Goal: Task Accomplishment & Management: Use online tool/utility

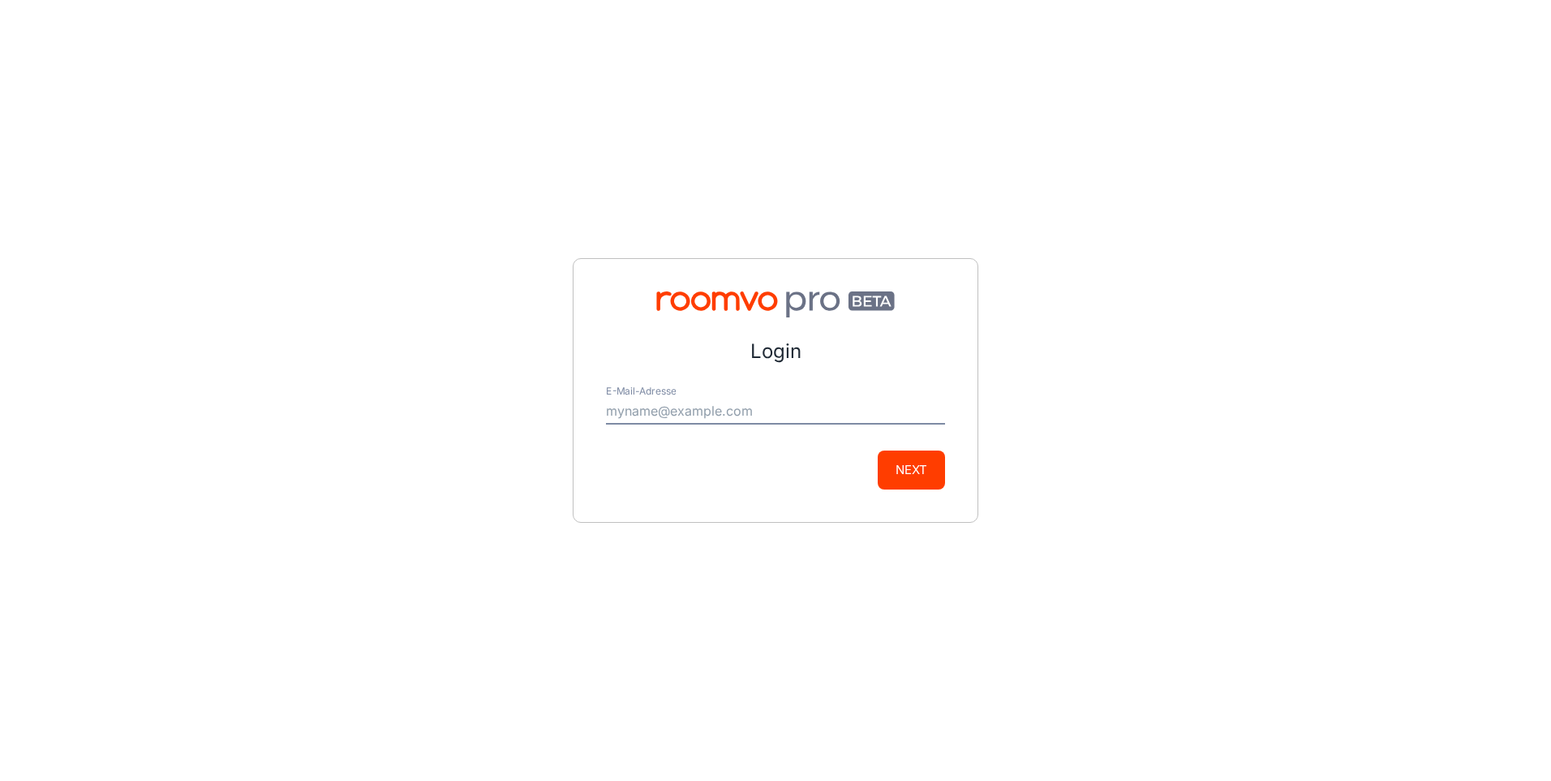
click at [682, 419] on input "E-Mail-Adresse" at bounding box center [775, 411] width 339 height 26
type input "[EMAIL_ADDRESS][DOMAIN_NAME]"
click at [923, 476] on button "Next" at bounding box center [911, 469] width 67 height 39
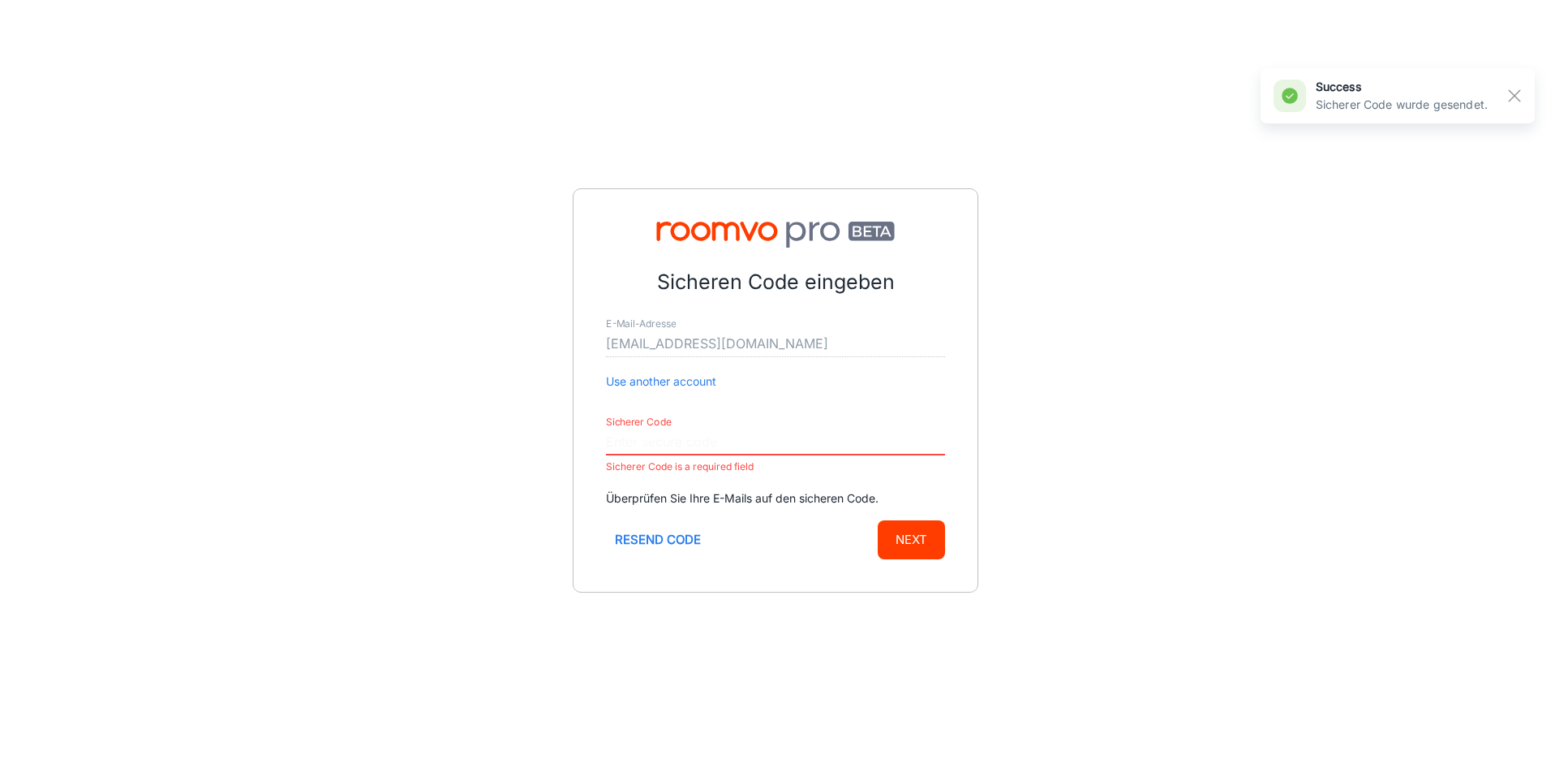
paste input "520651"
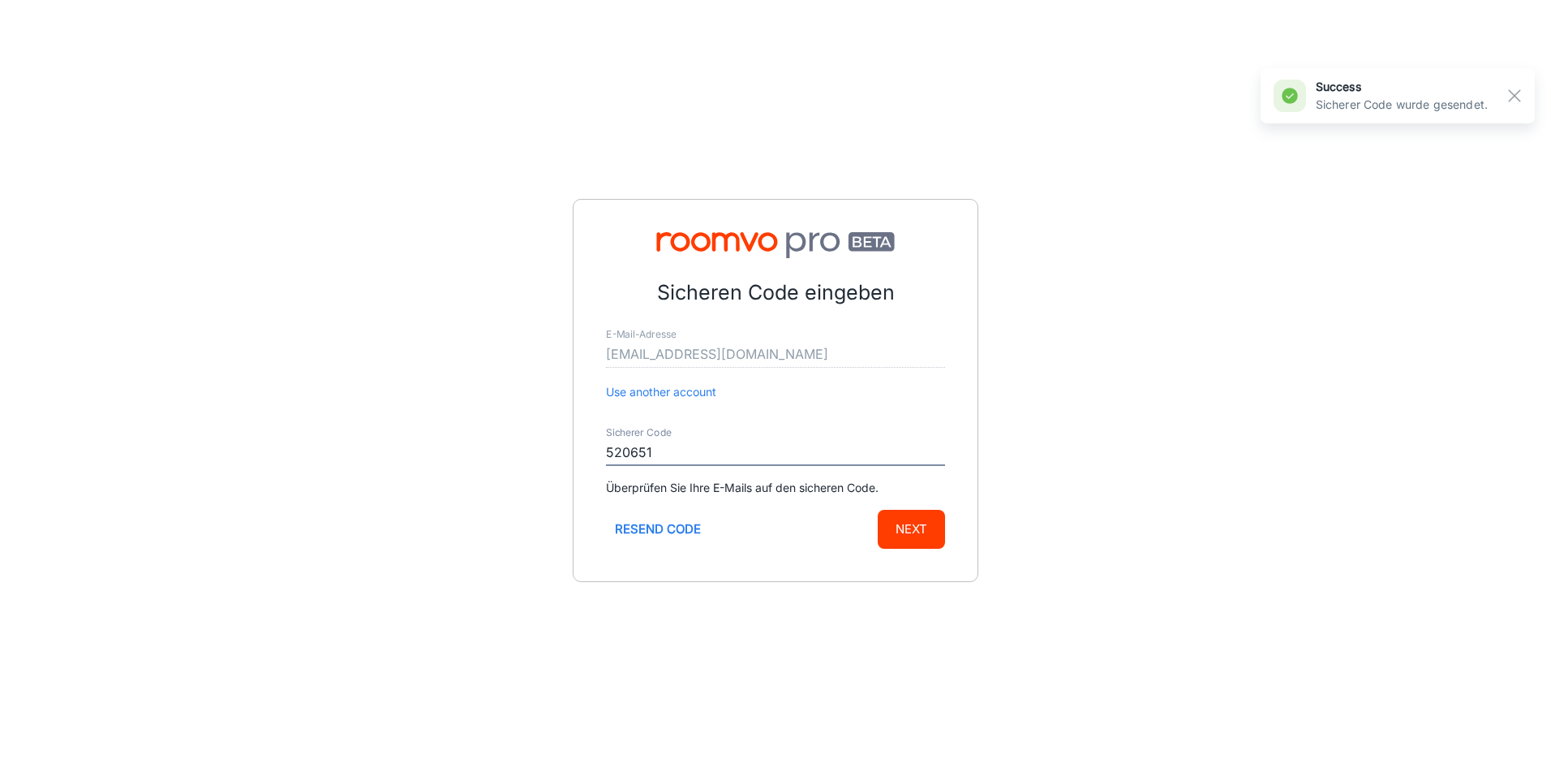
type input "520651"
drag, startPoint x: 921, startPoint y: 537, endPoint x: 899, endPoint y: 556, distance: 28.8
click at [917, 527] on button "Next" at bounding box center [911, 529] width 67 height 39
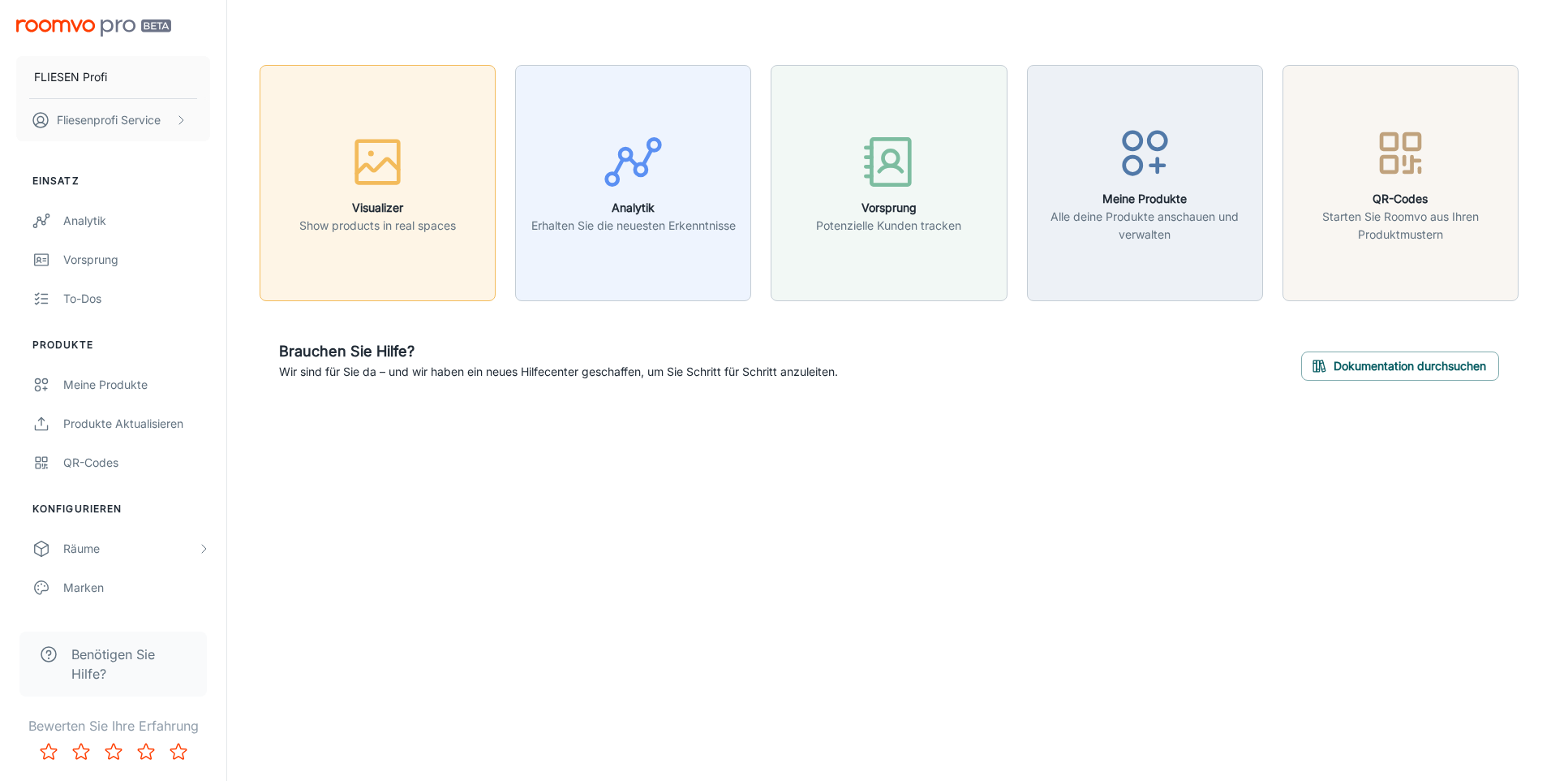
click at [320, 236] on button "Visualizer Show products in real spaces" at bounding box center [378, 183] width 236 height 236
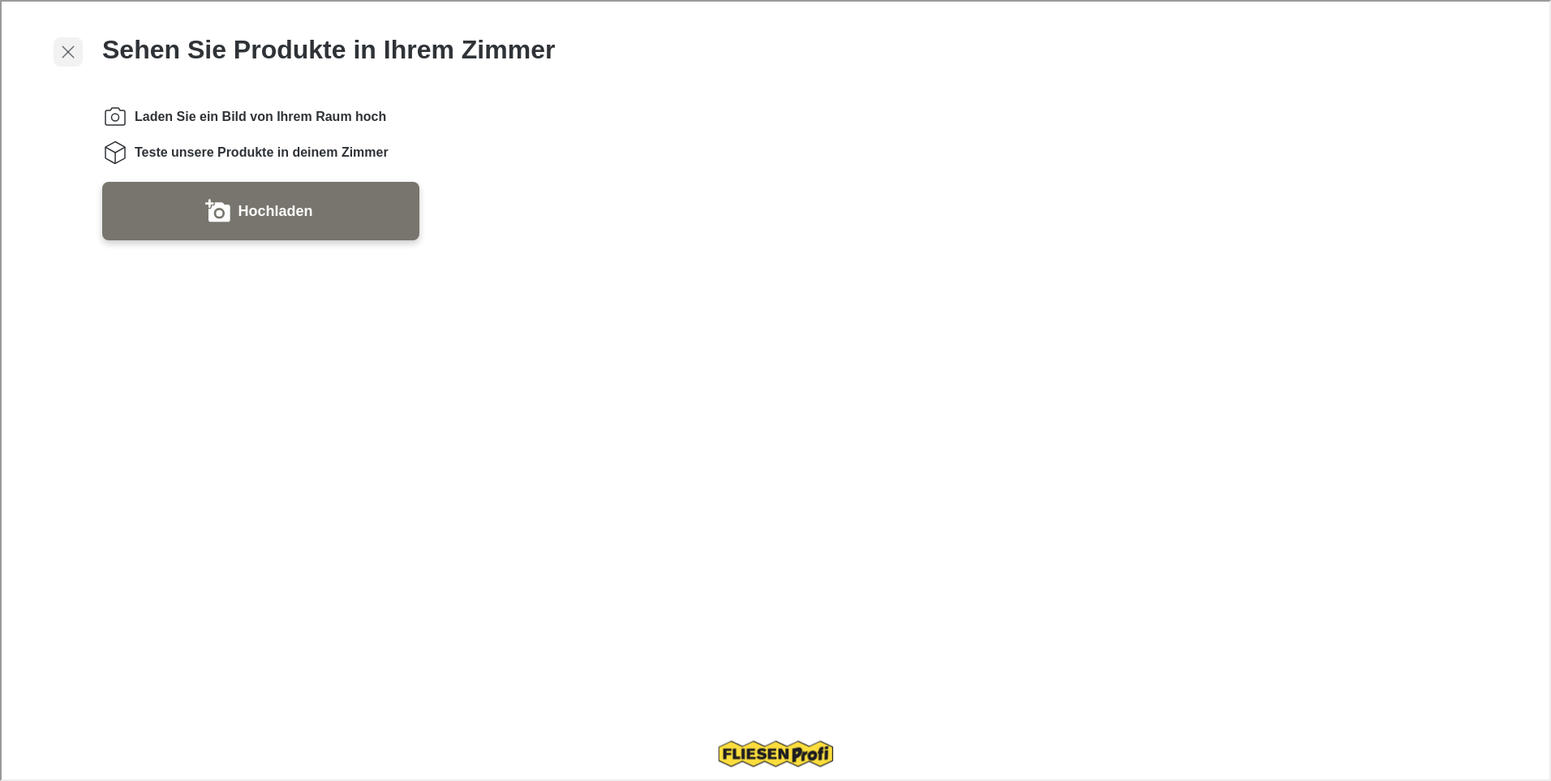
click at [64, 52] on line "button" at bounding box center [66, 50] width 11 height 11
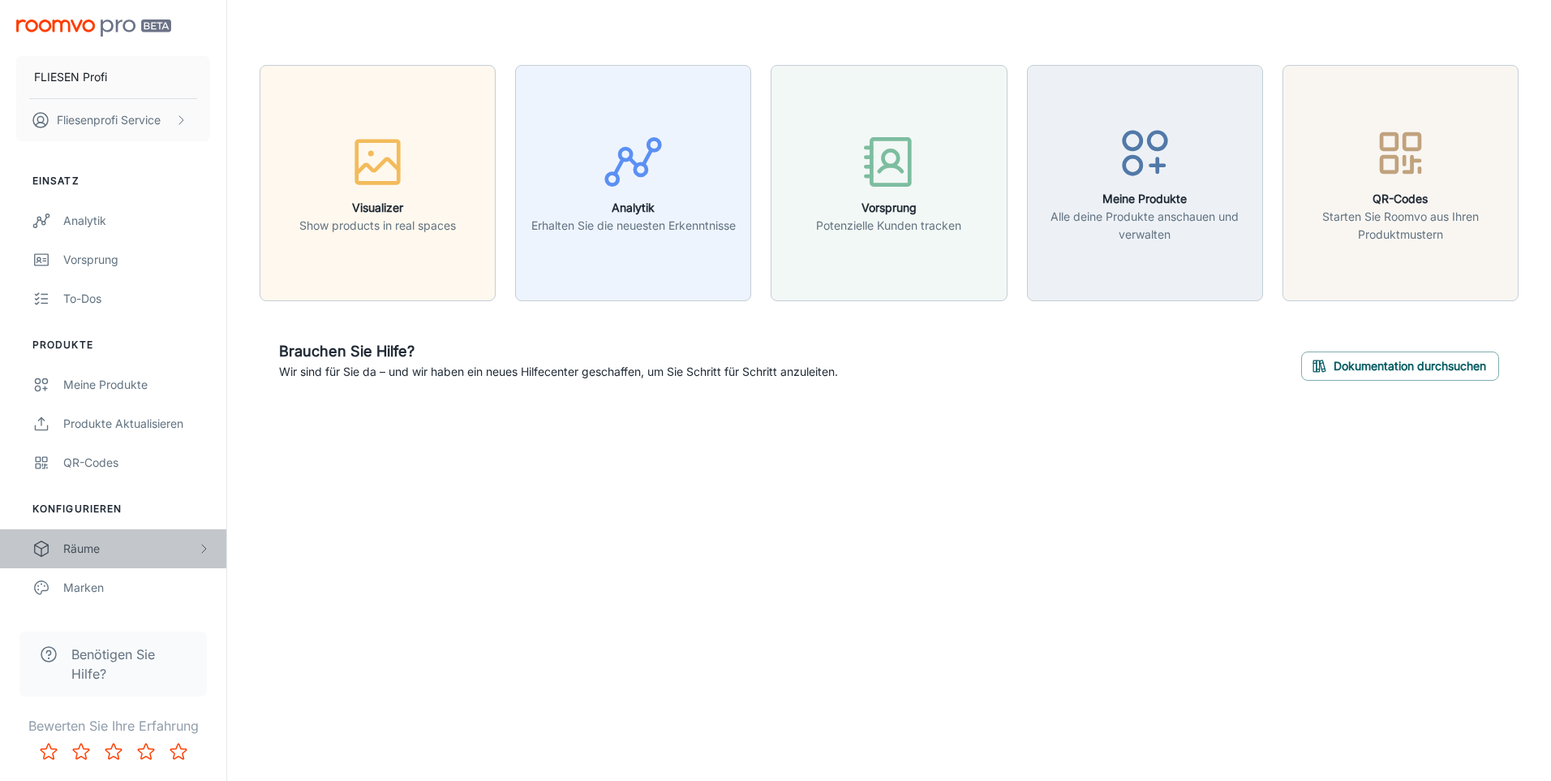
click at [76, 550] on div "Räume" at bounding box center [130, 549] width 134 height 18
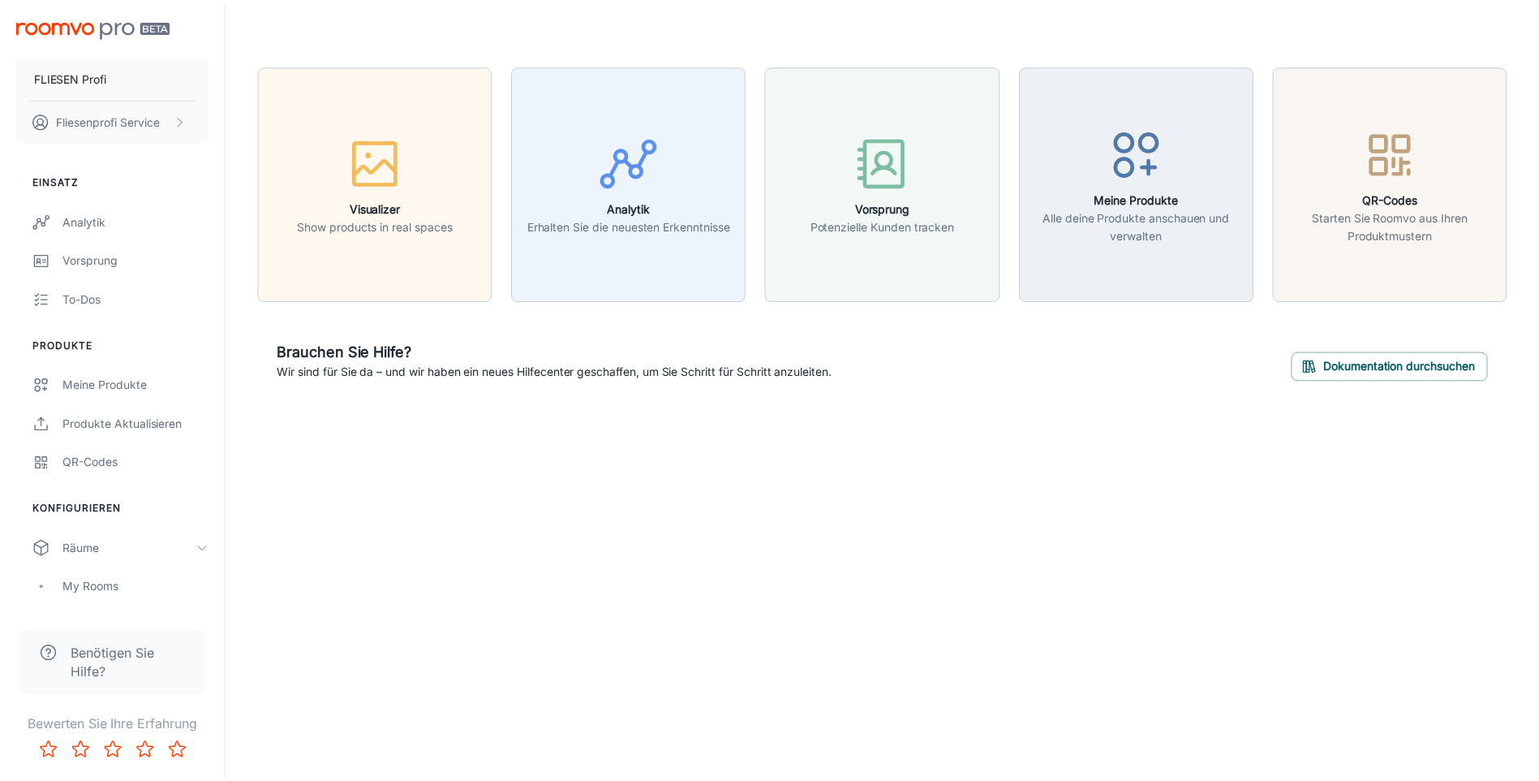
scroll to position [162, 0]
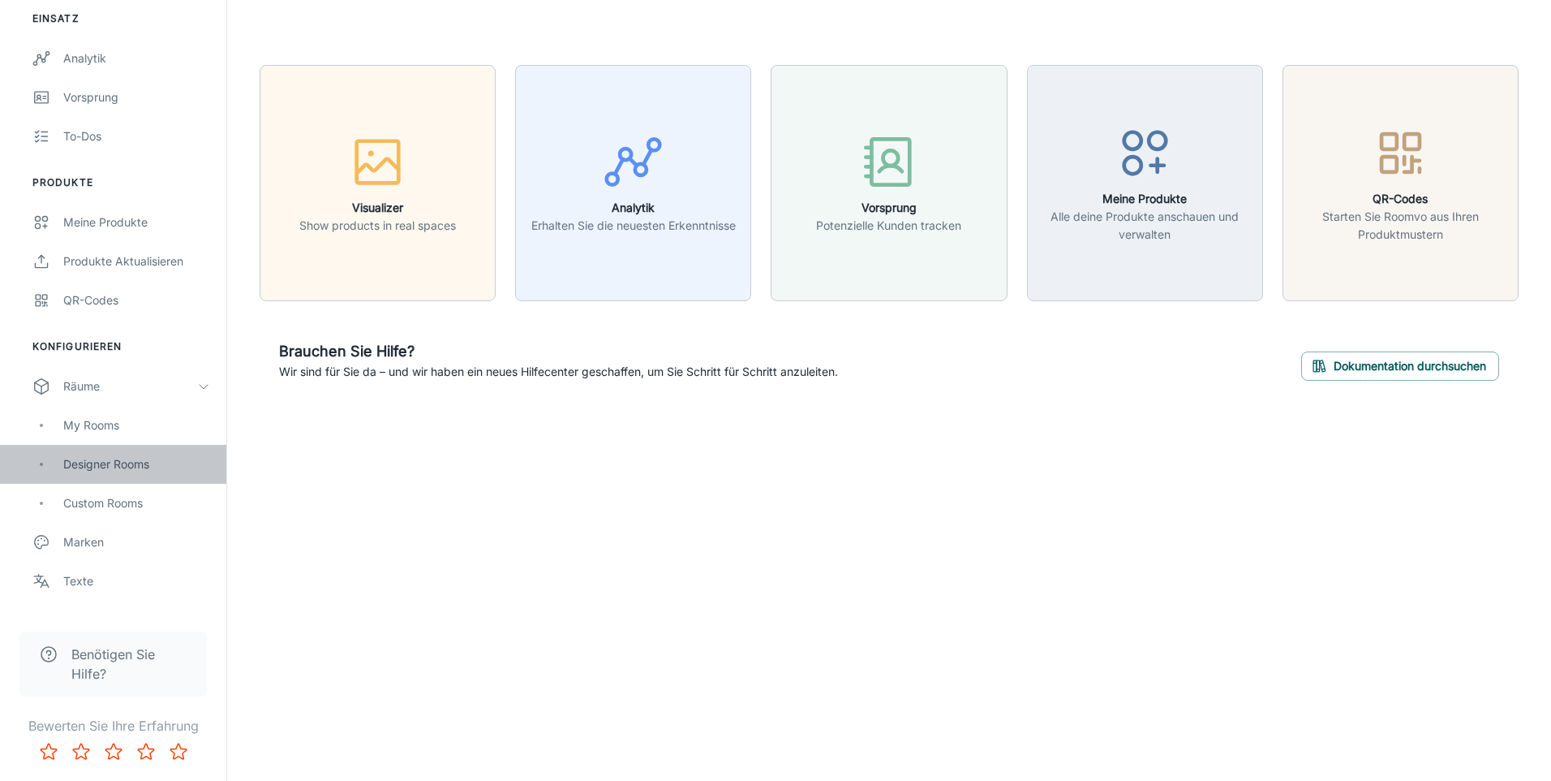
click at [72, 467] on div "Designer Rooms" at bounding box center [136, 464] width 147 height 18
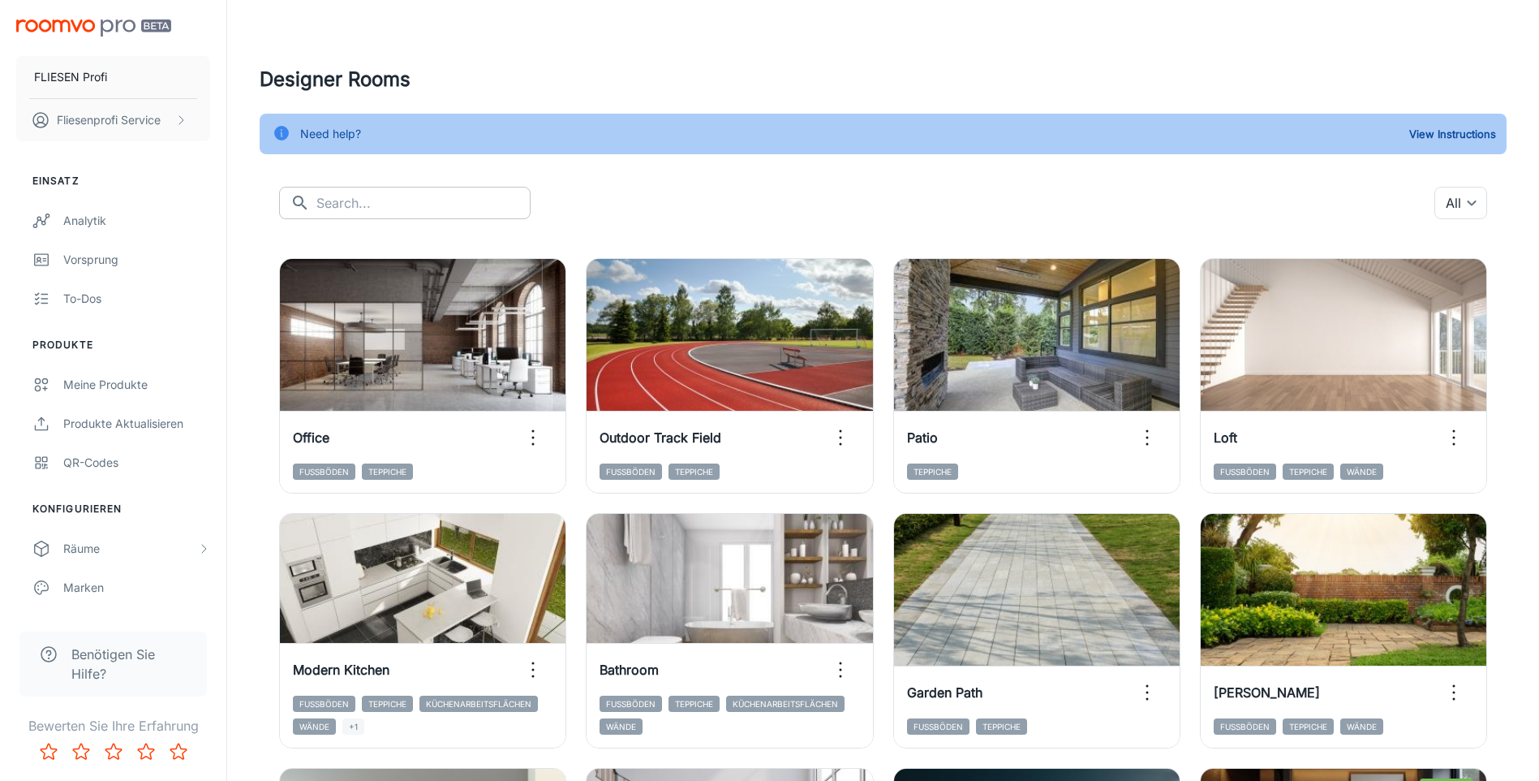
click at [422, 200] on input "text" at bounding box center [423, 203] width 214 height 32
type input "fall"
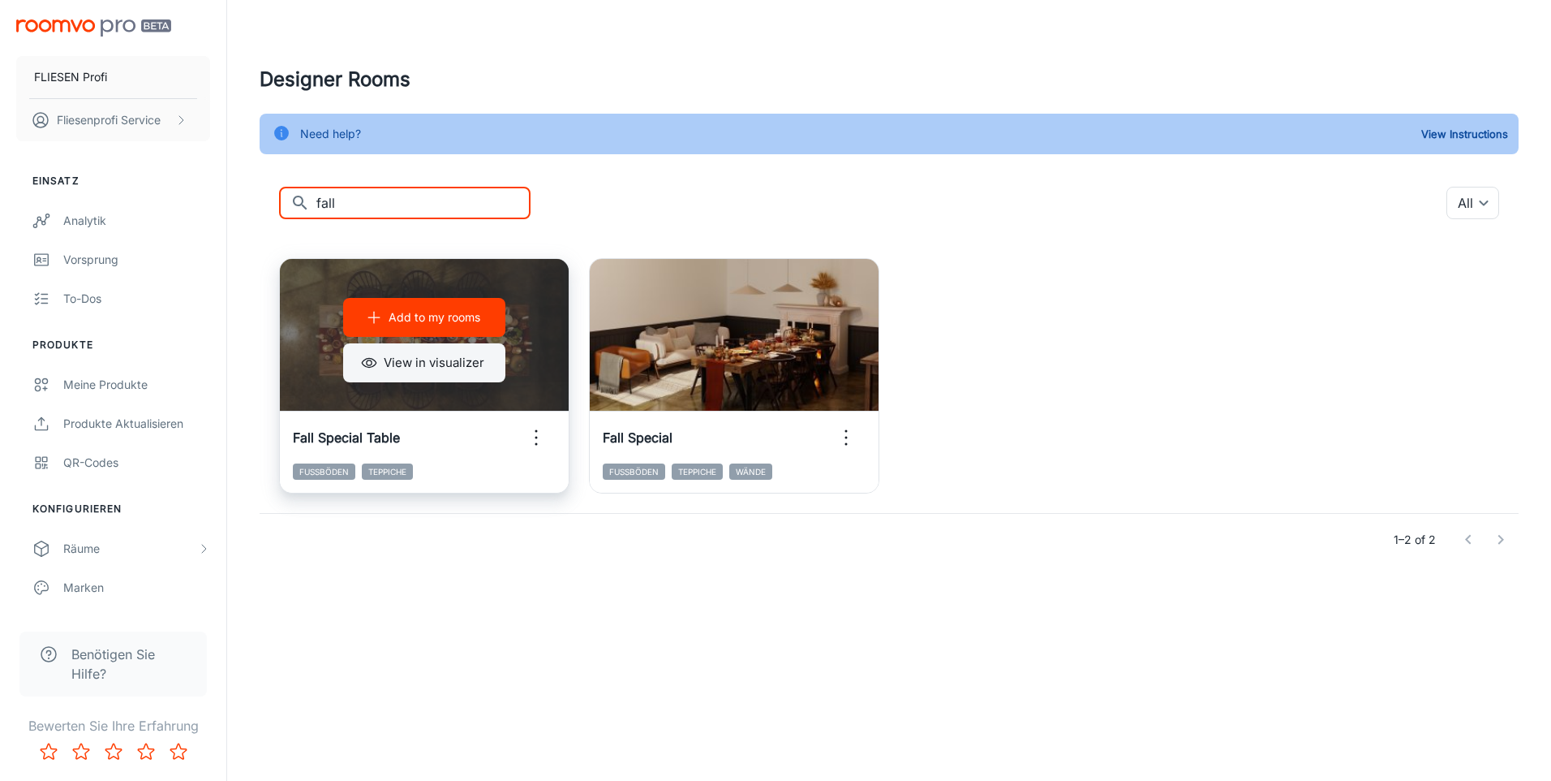
click at [444, 365] on button "View in visualizer" at bounding box center [424, 362] width 162 height 39
